Goal: Transaction & Acquisition: Purchase product/service

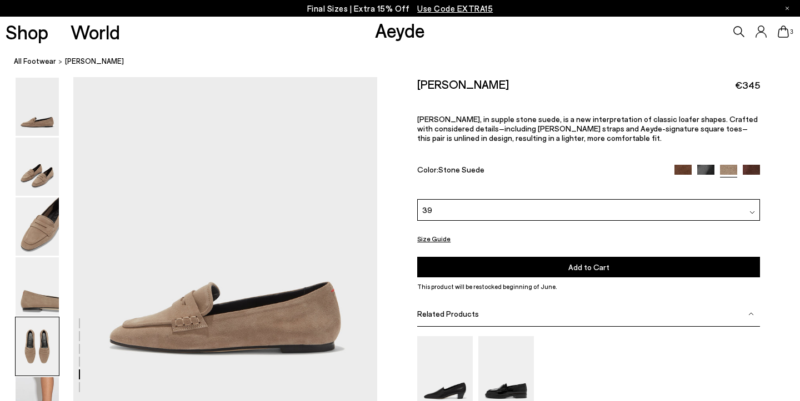
scroll to position [1564, 0]
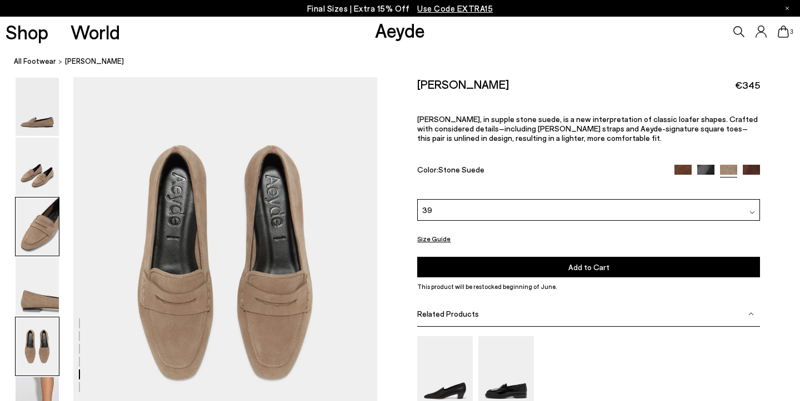
click at [41, 237] on img at bounding box center [37, 227] width 43 height 58
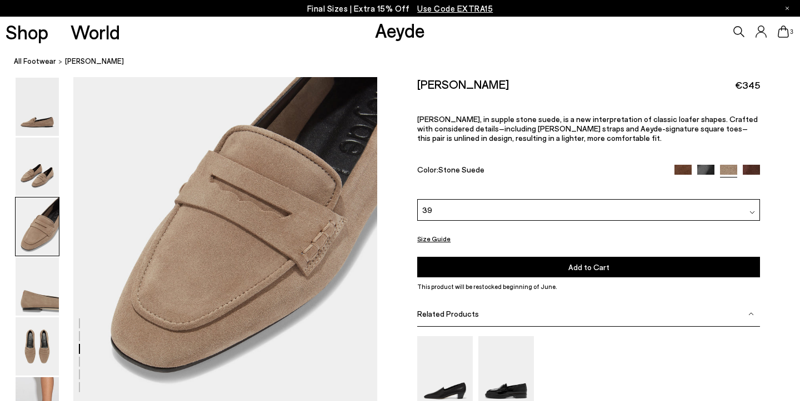
scroll to position [810, 0]
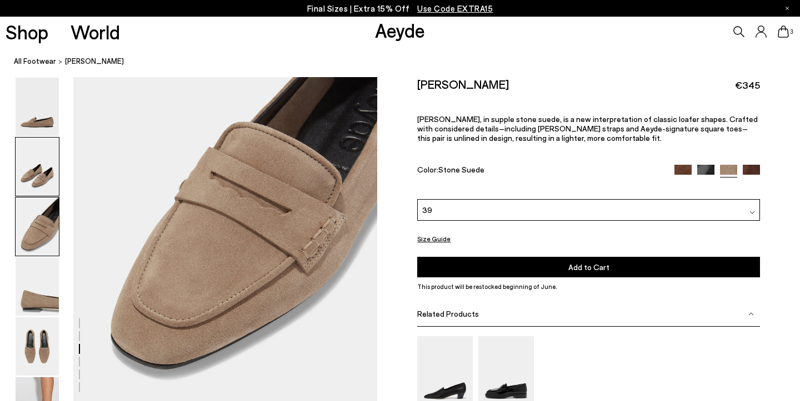
click at [25, 180] on img at bounding box center [37, 167] width 43 height 58
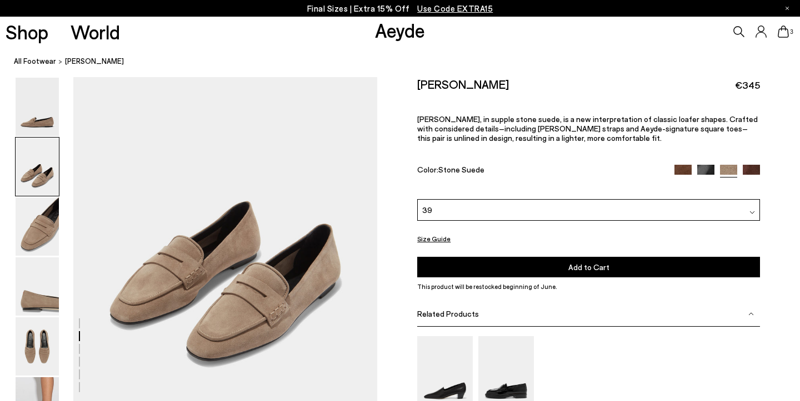
scroll to position [389, 0]
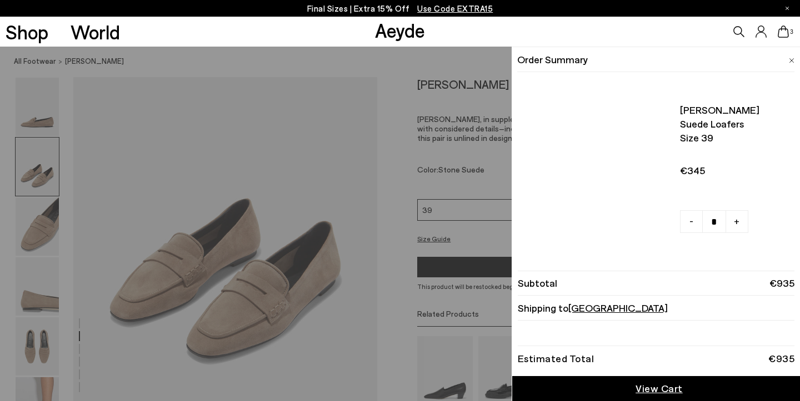
click at [788, 34] on icon at bounding box center [782, 32] width 11 height 12
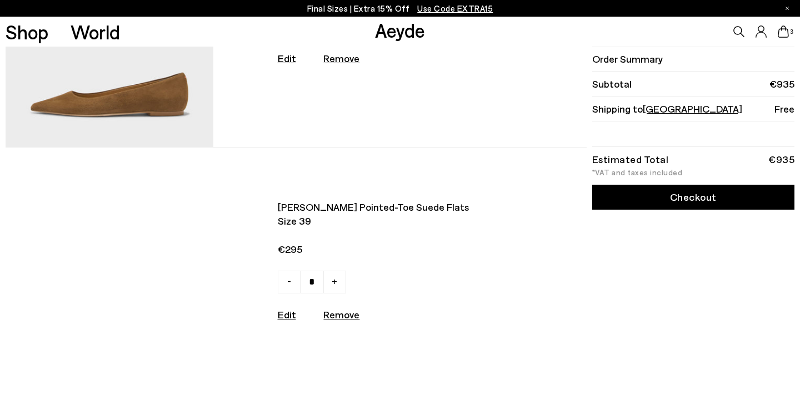
scroll to position [445, 0]
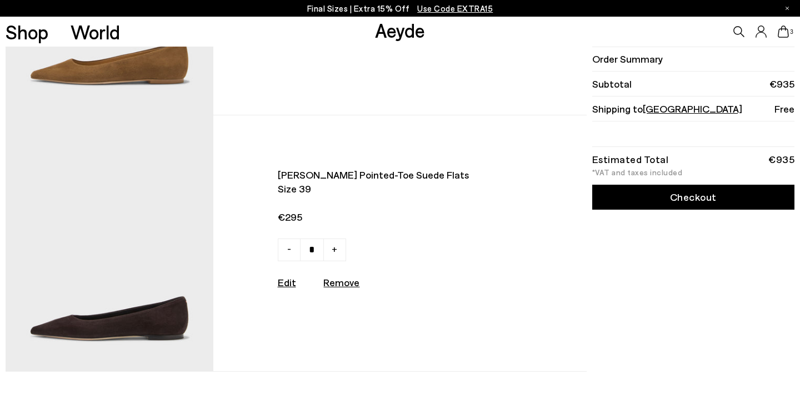
click at [83, 320] on img at bounding box center [110, 243] width 208 height 256
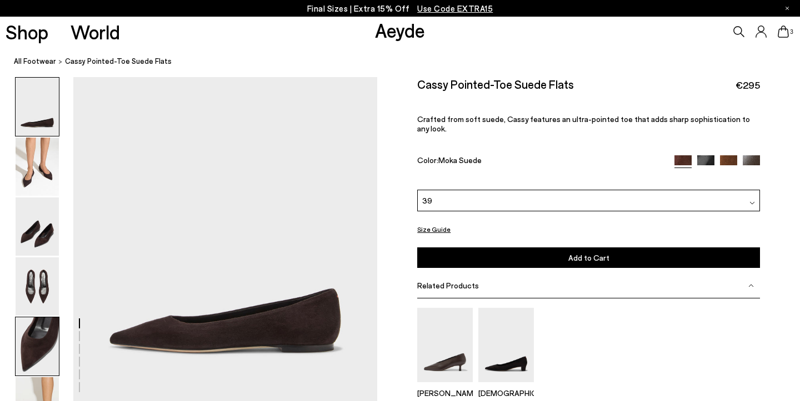
click at [43, 355] on img at bounding box center [37, 347] width 43 height 58
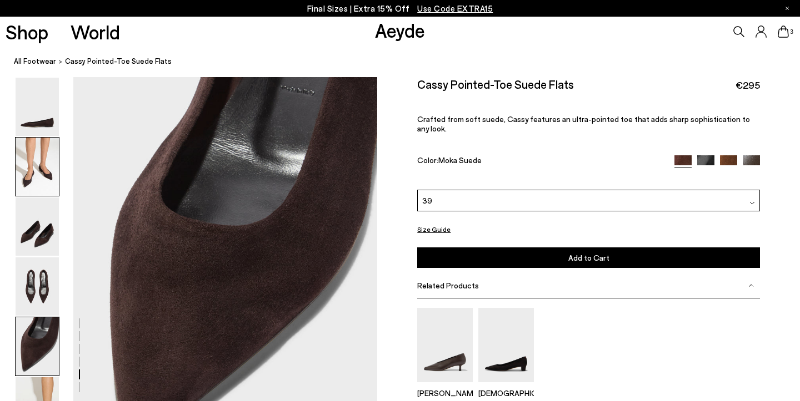
click at [38, 158] on img at bounding box center [37, 167] width 43 height 58
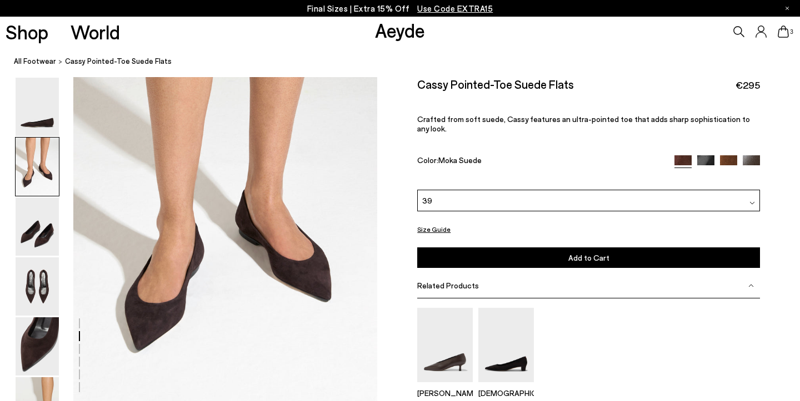
scroll to position [398, 0]
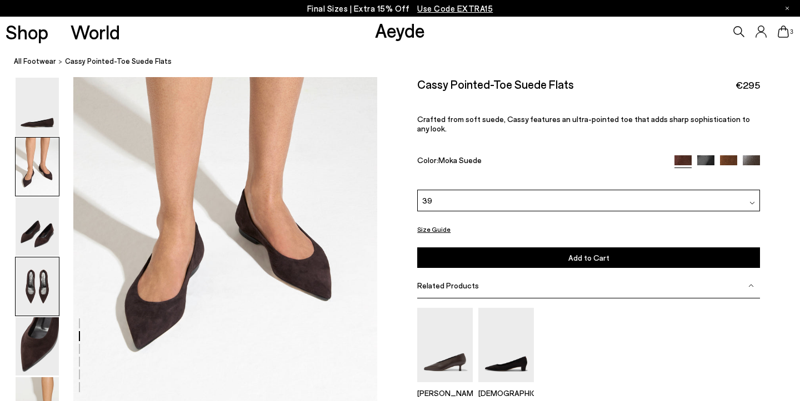
click at [41, 292] on img at bounding box center [37, 287] width 43 height 58
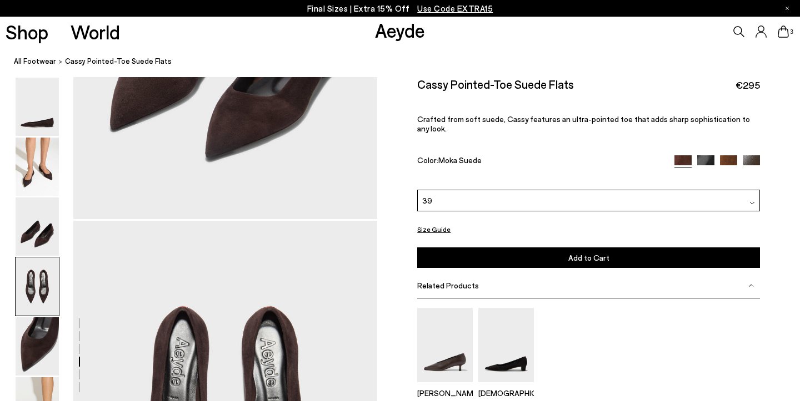
scroll to position [1140, 0]
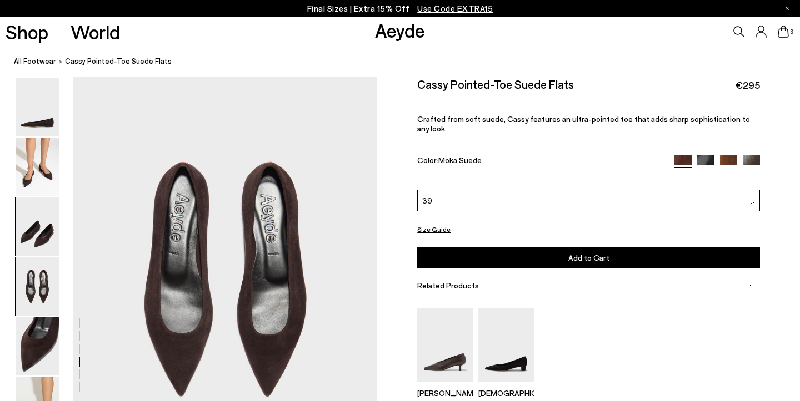
click at [44, 243] on img at bounding box center [37, 227] width 43 height 58
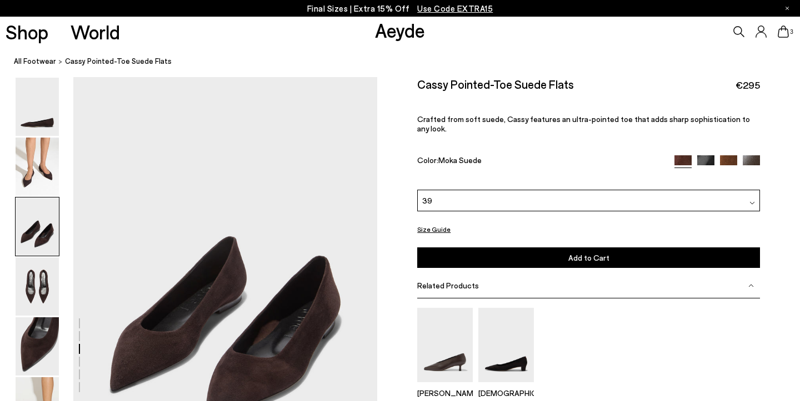
scroll to position [733, 0]
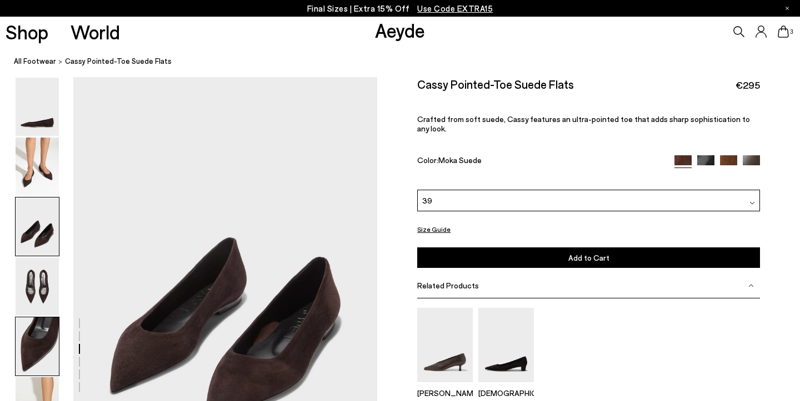
click at [29, 359] on img at bounding box center [37, 347] width 43 height 58
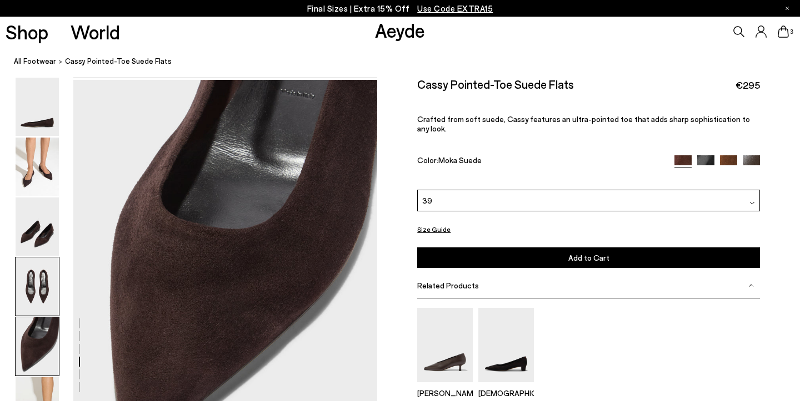
scroll to position [1547, 0]
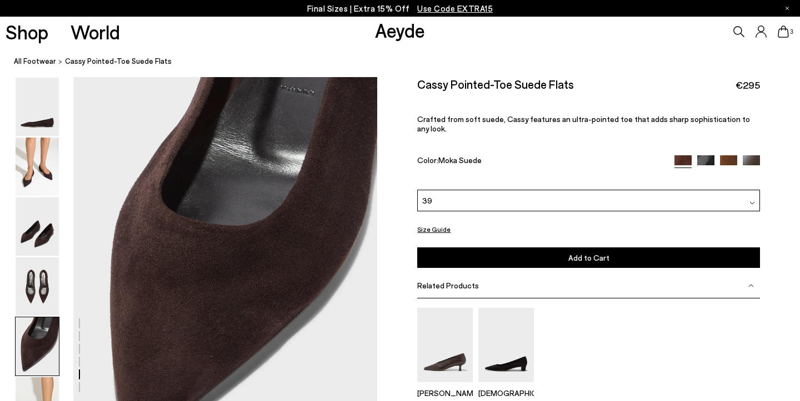
click at [727, 155] on img at bounding box center [728, 163] width 17 height 17
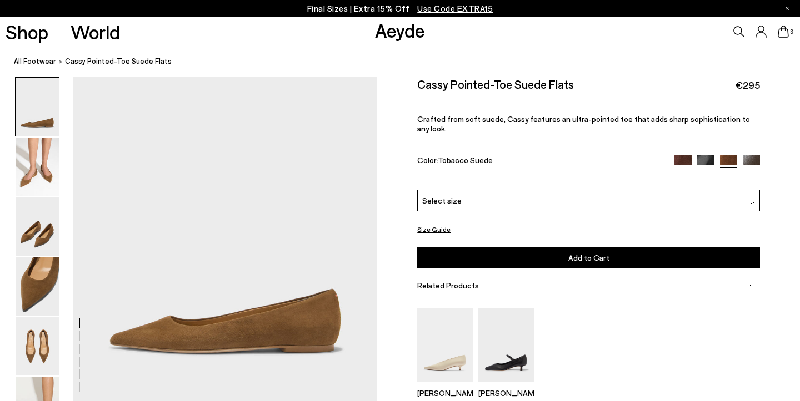
click at [750, 190] on div "Select size" at bounding box center [588, 201] width 343 height 22
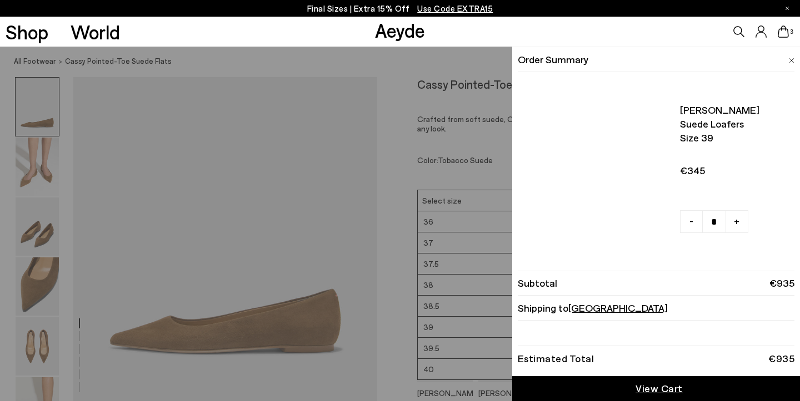
click at [785, 29] on icon at bounding box center [782, 32] width 11 height 12
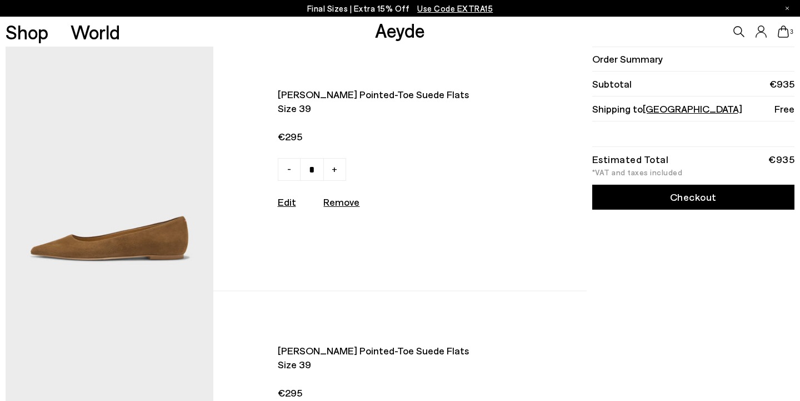
scroll to position [202, 0]
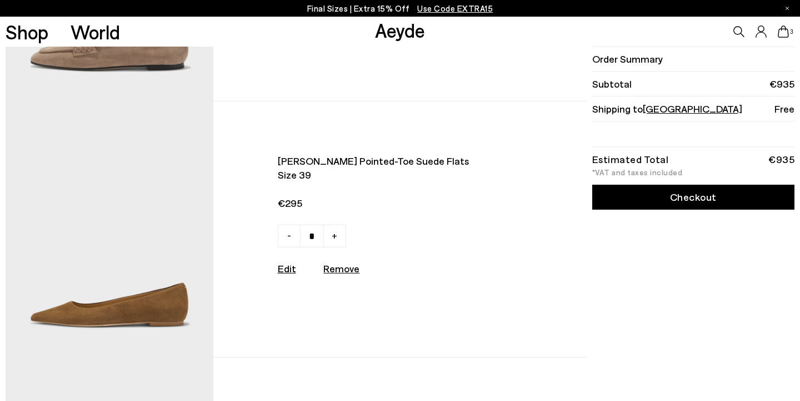
click at [333, 269] on u "Remove" at bounding box center [341, 269] width 36 height 12
type input "*"
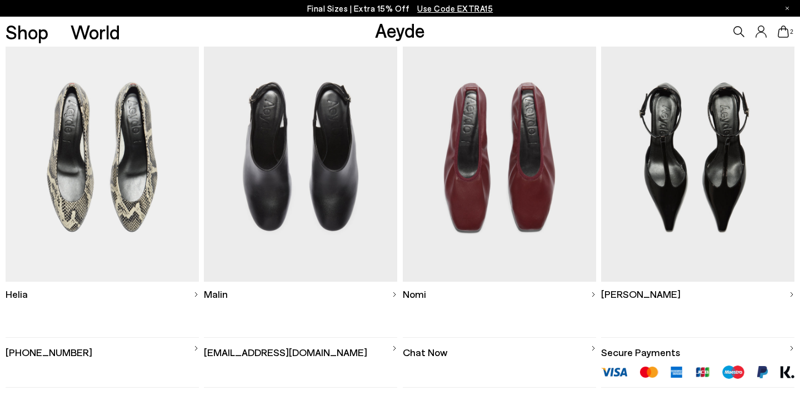
scroll to position [609, 0]
click at [506, 207] on img at bounding box center [499, 156] width 193 height 250
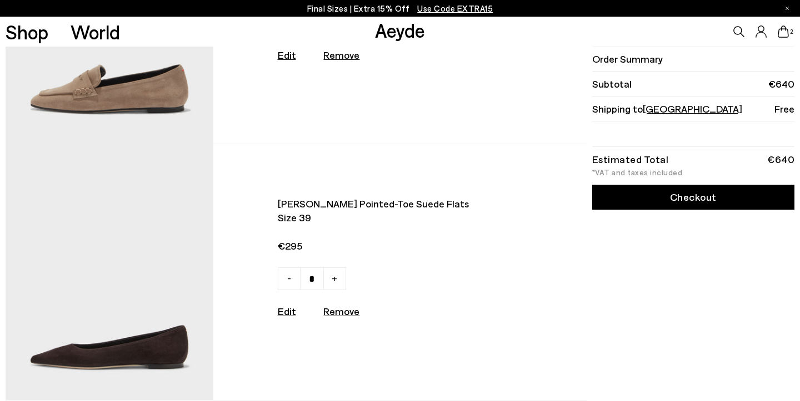
scroll to position [160, 0]
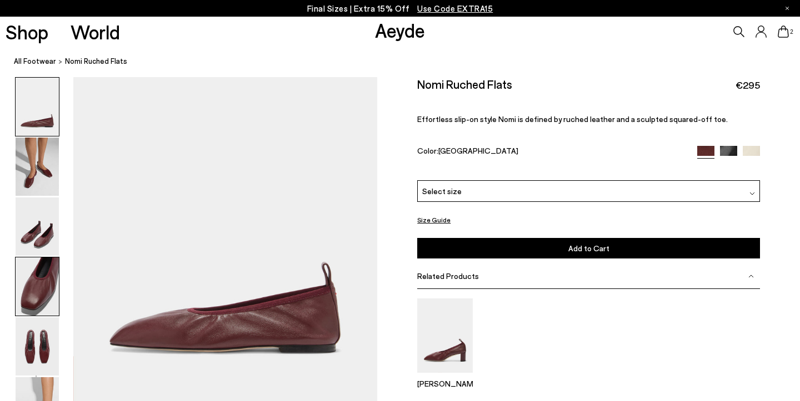
click at [32, 280] on img at bounding box center [37, 287] width 43 height 58
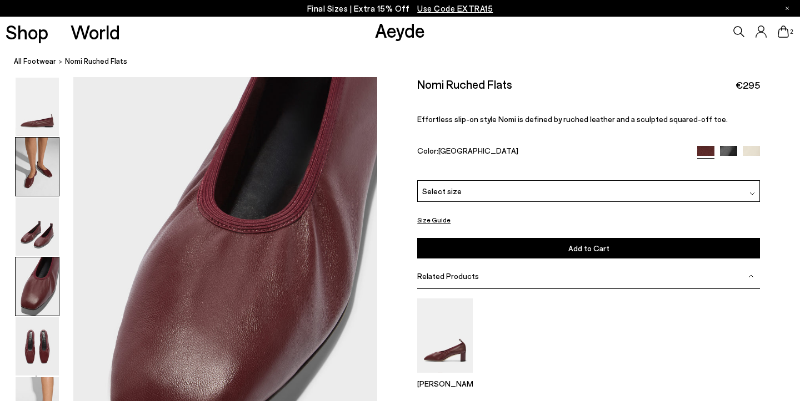
click at [39, 165] on img at bounding box center [37, 167] width 43 height 58
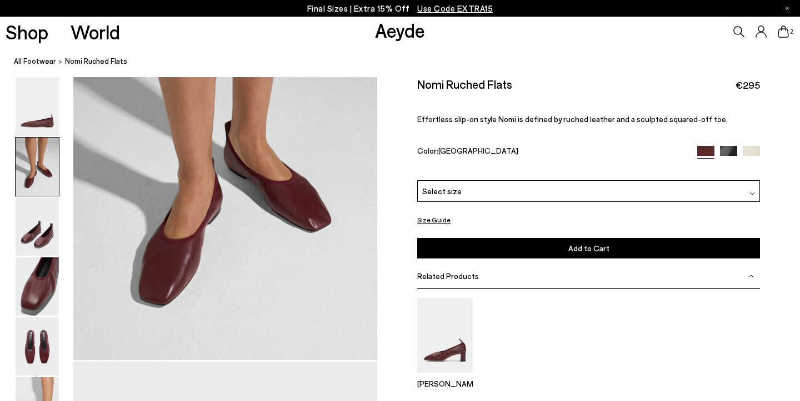
scroll to position [451, 0]
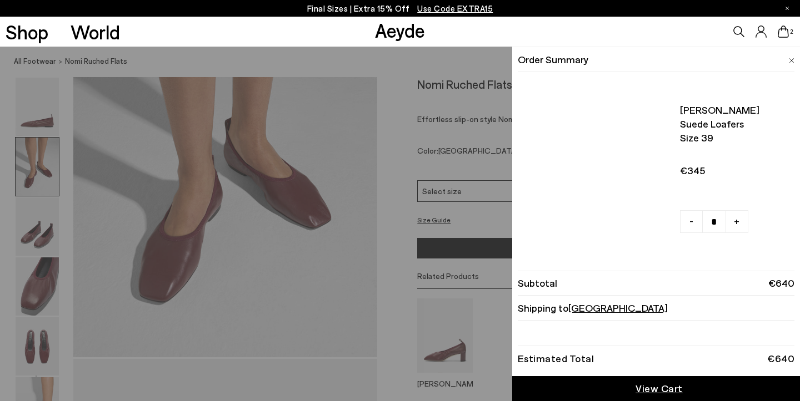
click at [776, 34] on div "2" at bounding box center [666, 32] width 267 height 30
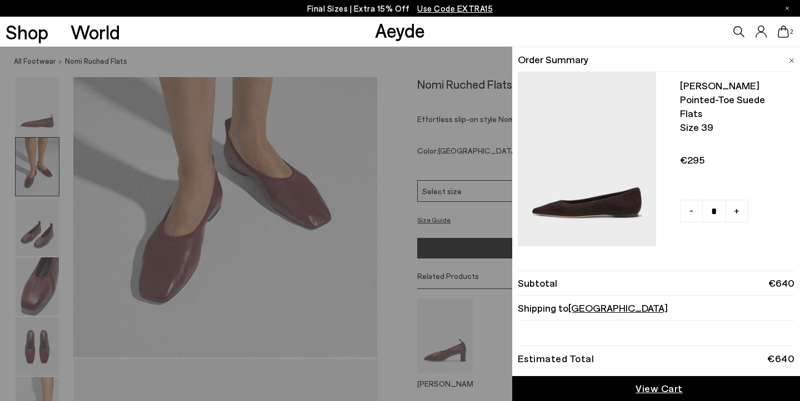
scroll to position [209, 0]
